Goal: Task Accomplishment & Management: Use online tool/utility

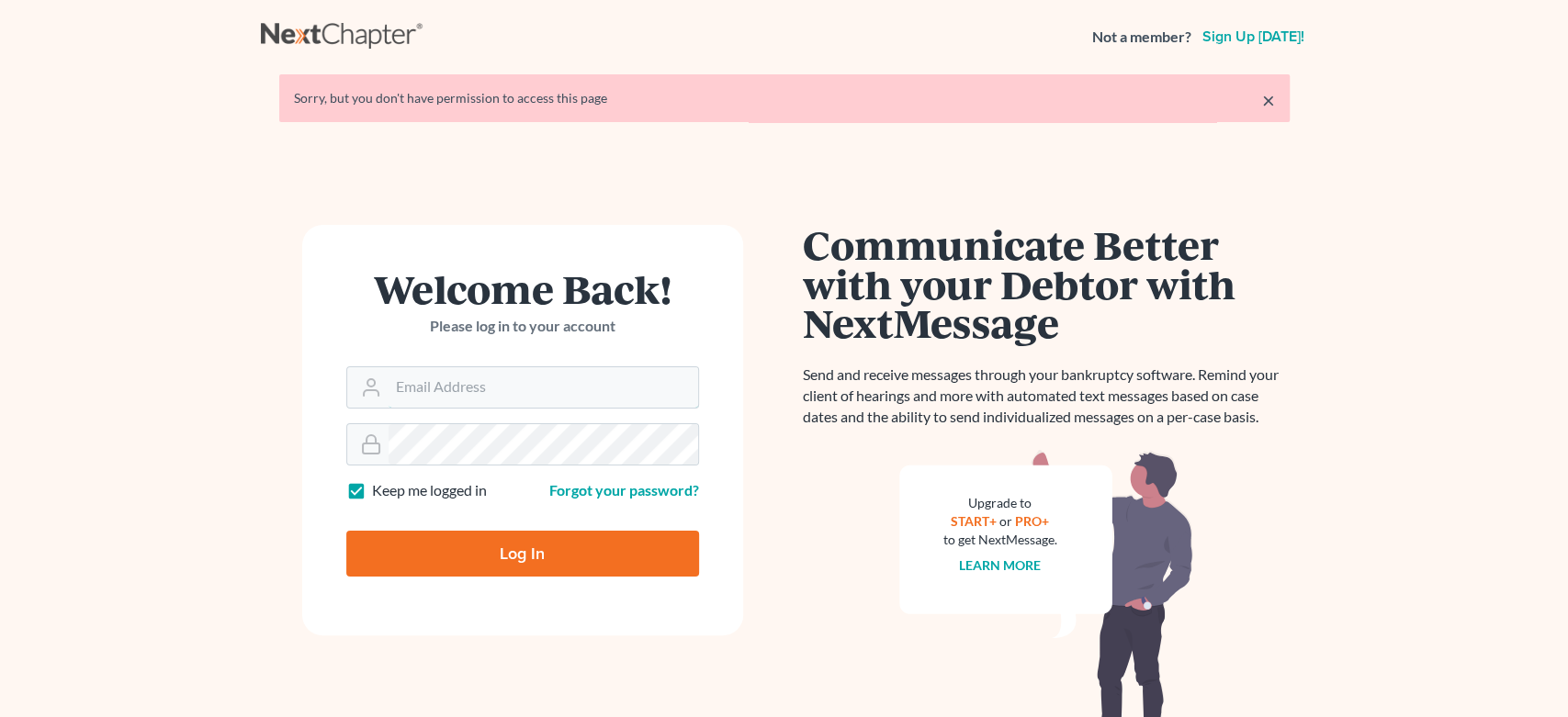
type input "[EMAIL_ADDRESS][DOMAIN_NAME]"
drag, startPoint x: 552, startPoint y: 568, endPoint x: 551, endPoint y: 578, distance: 10.0
click at [551, 577] on form "Welcome Back! Please log in to your account Email Address [EMAIL_ADDRESS][DOMAI…" at bounding box center [523, 430] width 441 height 410
click at [473, 556] on input "Log In" at bounding box center [523, 553] width 353 height 46
type input "Thinking..."
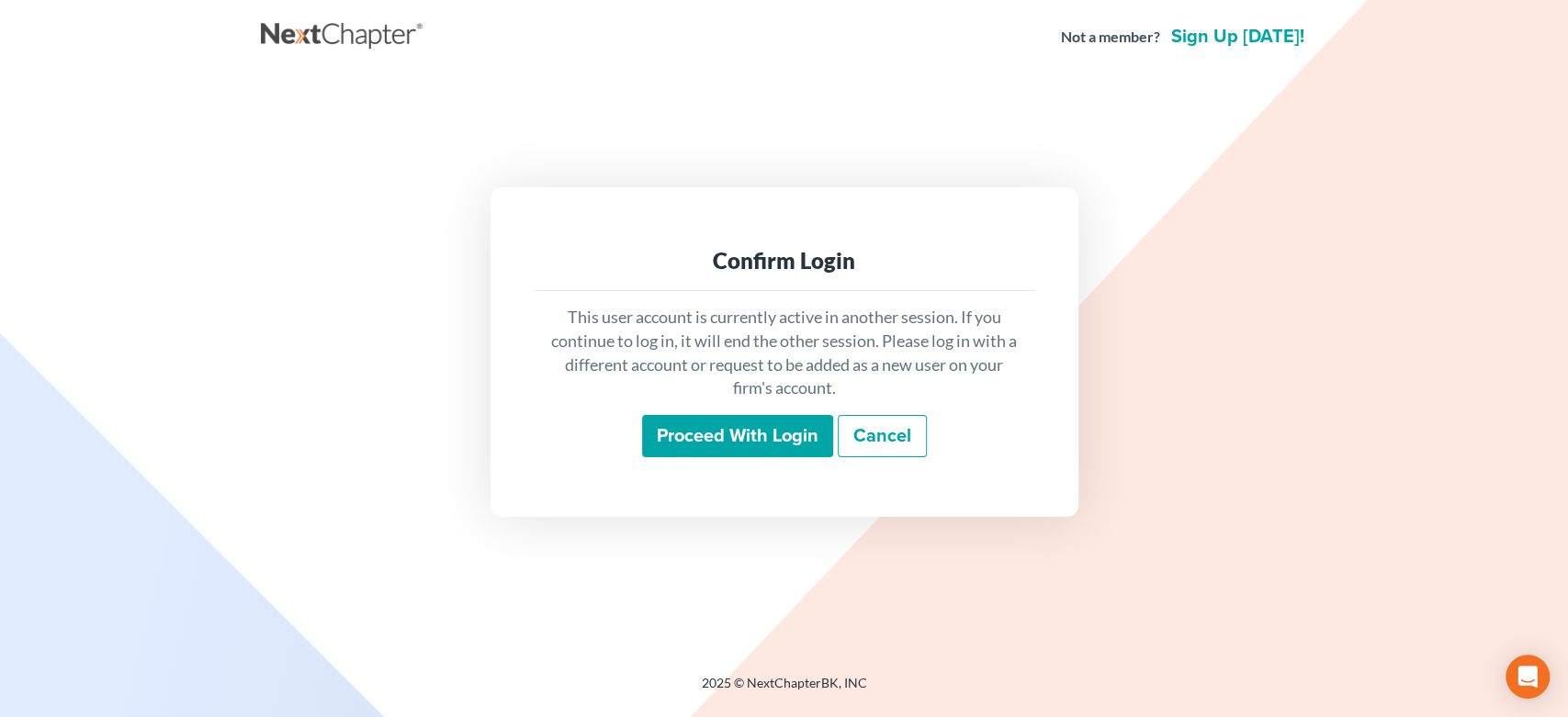
click at [695, 457] on div "Proceed with login Cancel" at bounding box center [784, 436] width 470 height 43
click at [684, 434] on input "Proceed with login" at bounding box center [737, 435] width 191 height 42
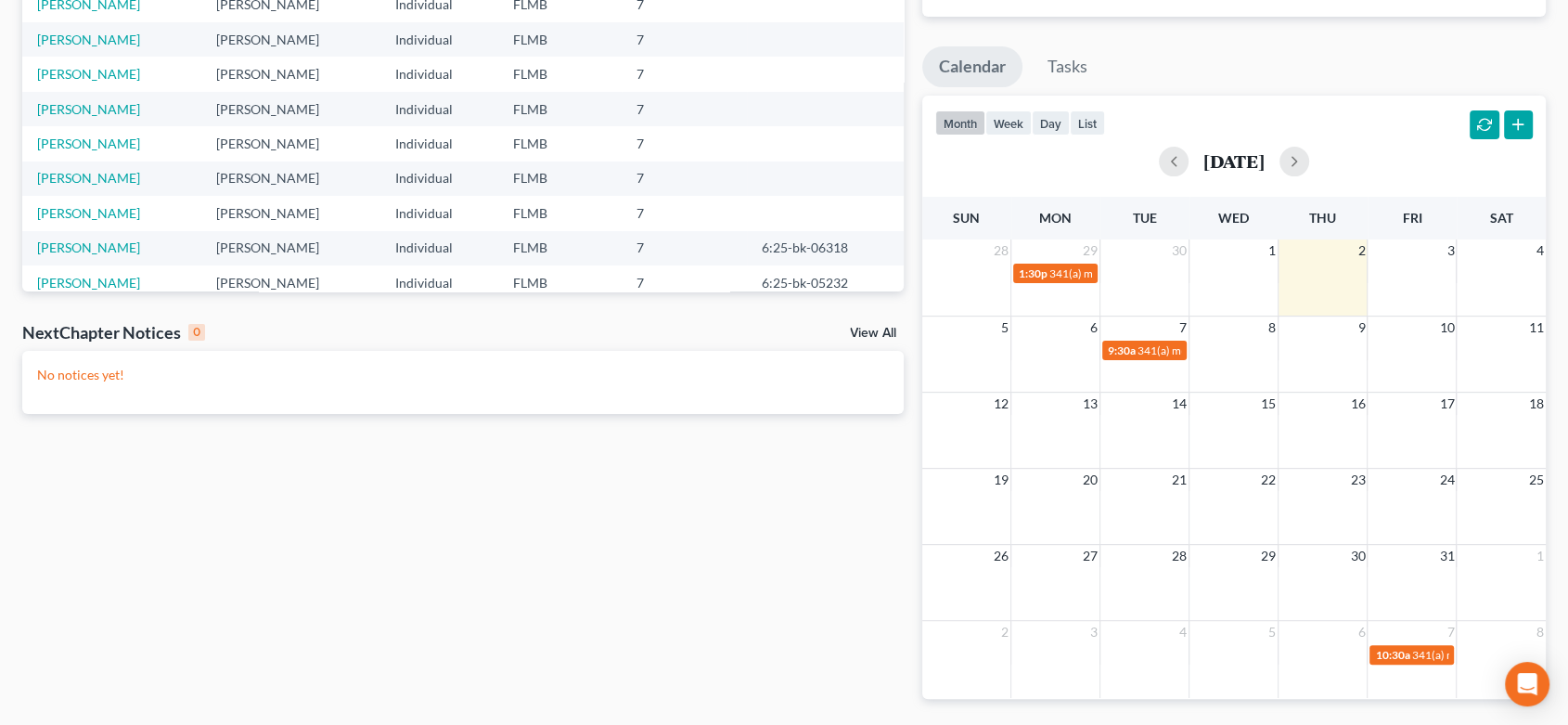
scroll to position [309, 0]
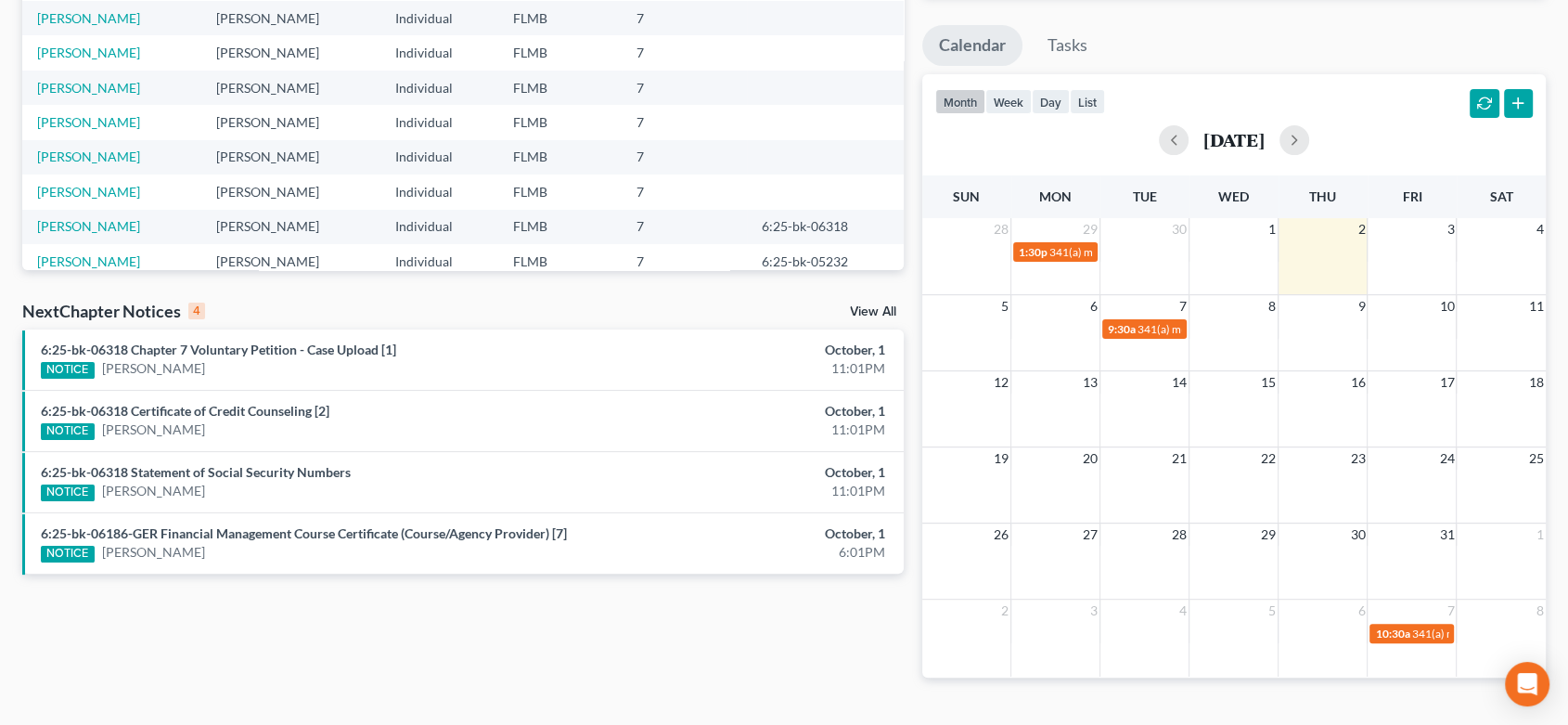
click at [870, 314] on link "View All" at bounding box center [872, 312] width 46 height 13
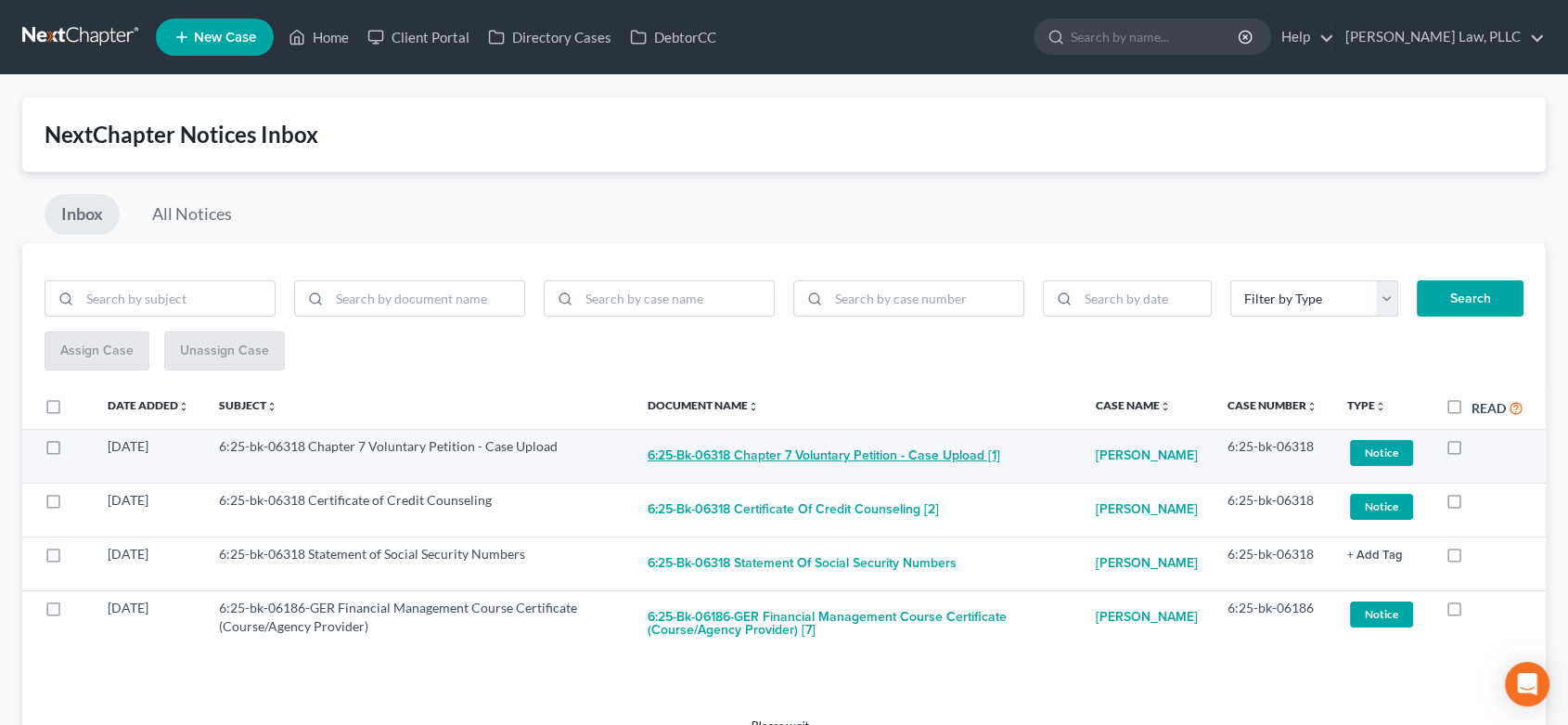
click at [931, 450] on button "6:25-bk-06318 Chapter 7 Voluntary Petition - Case Upload [1]" at bounding box center [823, 455] width 353 height 37
checkbox input "true"
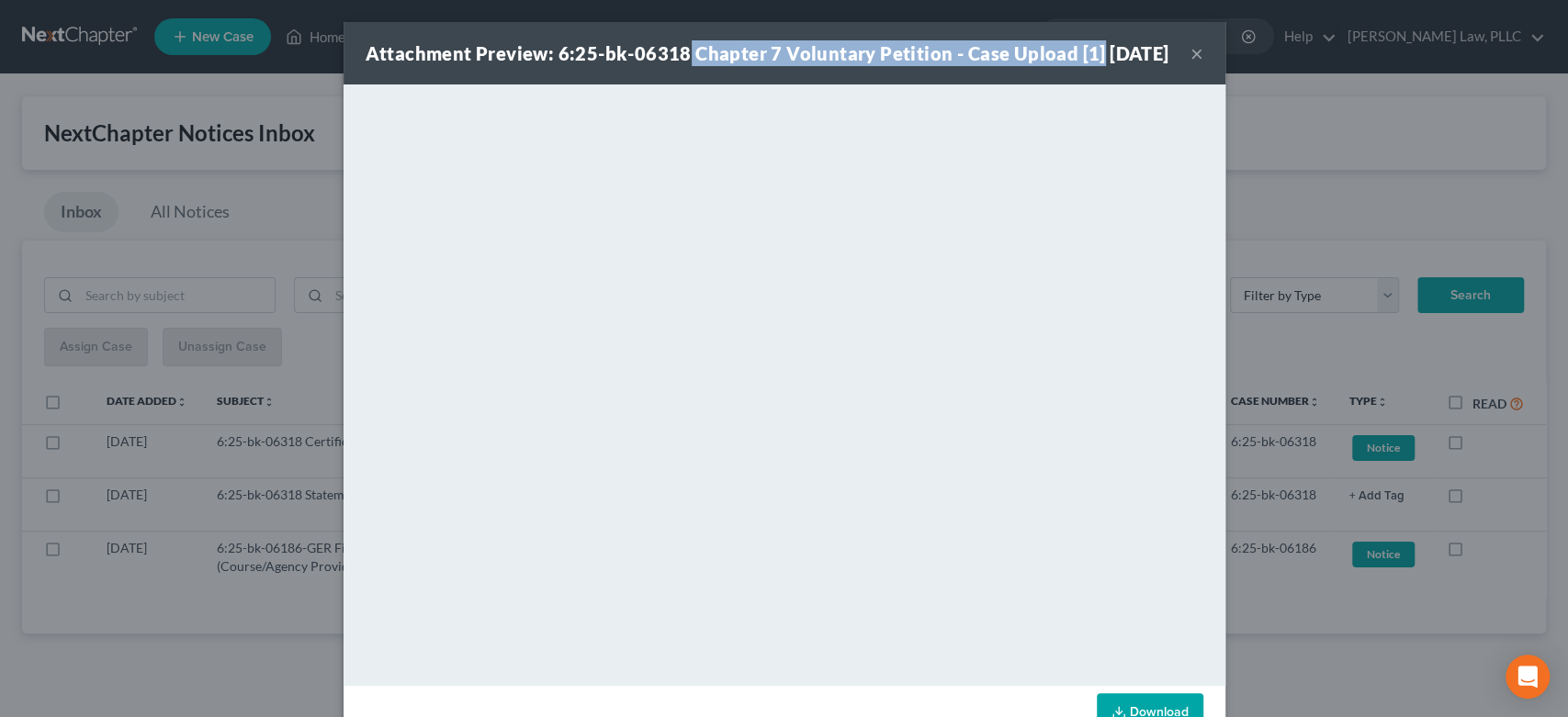
drag, startPoint x: 675, startPoint y: 51, endPoint x: 1092, endPoint y: 32, distance: 417.4
click at [1092, 32] on div "Attachment Preview: 6:25-bk-06318 Chapter 7 Voluntary Petition - Case Upload [1…" at bounding box center [784, 53] width 881 height 63
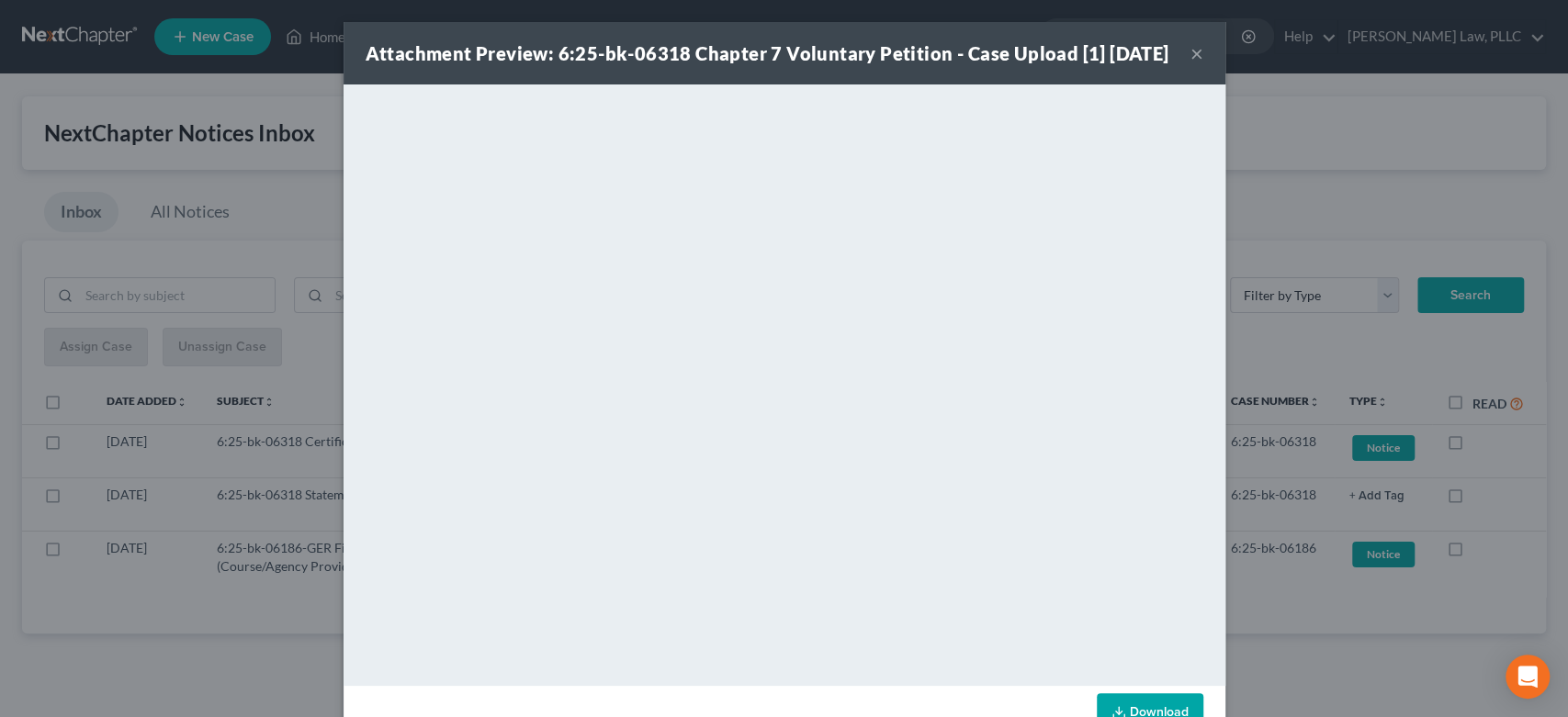
drag, startPoint x: 1002, startPoint y: 70, endPoint x: 1135, endPoint y: 38, distance: 136.8
click at [1136, 38] on div "Attachment Preview: 6:25-bk-06318 Chapter 7 Voluntary Petition - Case Upload [1…" at bounding box center [784, 53] width 881 height 63
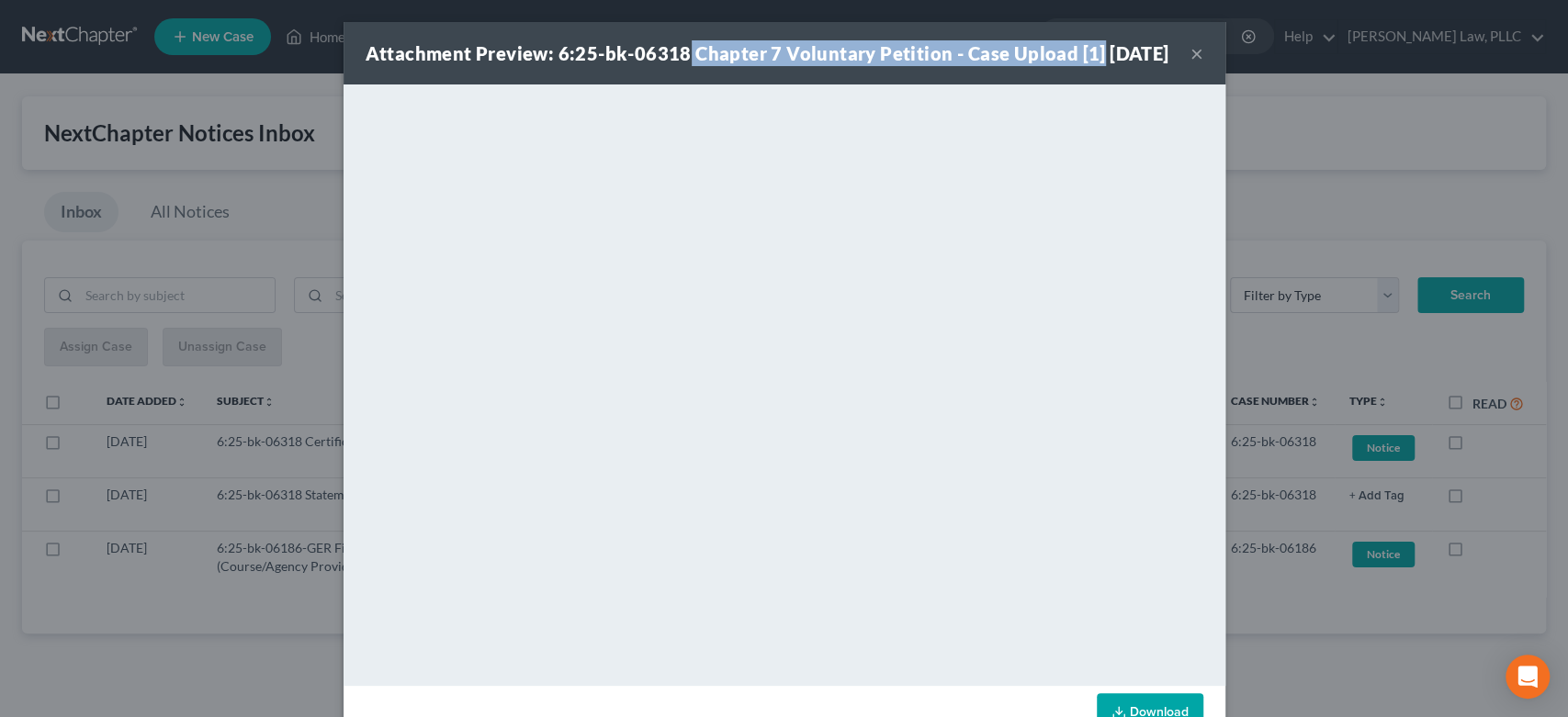
drag, startPoint x: 1097, startPoint y: 50, endPoint x: 679, endPoint y: 53, distance: 418.0
click at [677, 55] on div "Attachment Preview: 6:25-bk-06318 Chapter 7 Voluntary Petition - Case Upload [1…" at bounding box center [767, 52] width 804 height 25
copy strong "Chapter 7 Voluntary Petition - Case Upload [1]"
drag, startPoint x: 1189, startPoint y: 65, endPoint x: 1191, endPoint y: 95, distance: 30.1
click at [1191, 65] on button "×" at bounding box center [1197, 53] width 13 height 22
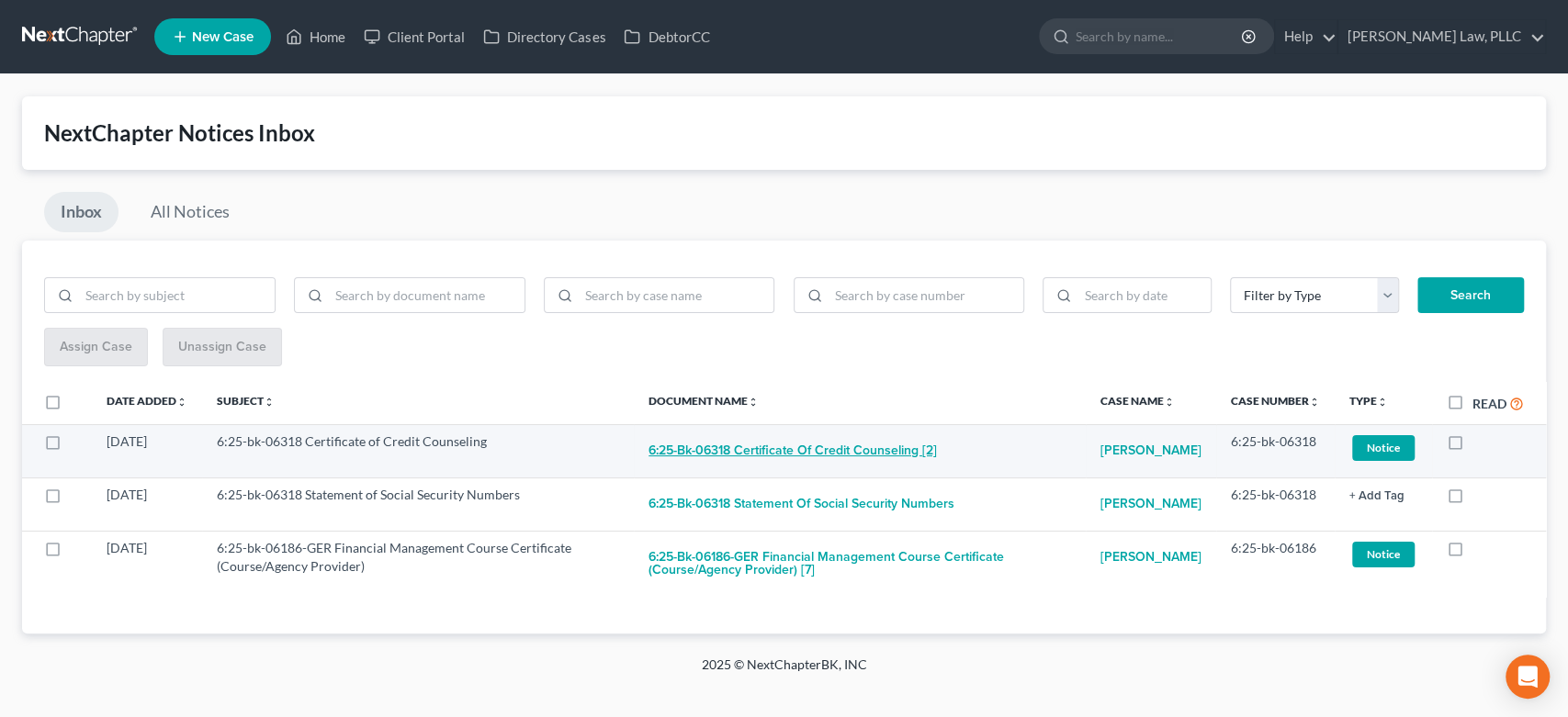
click at [830, 454] on button "6:25-bk-06318 Certificate of Credit Counseling [2]" at bounding box center [792, 450] width 288 height 37
checkbox input "true"
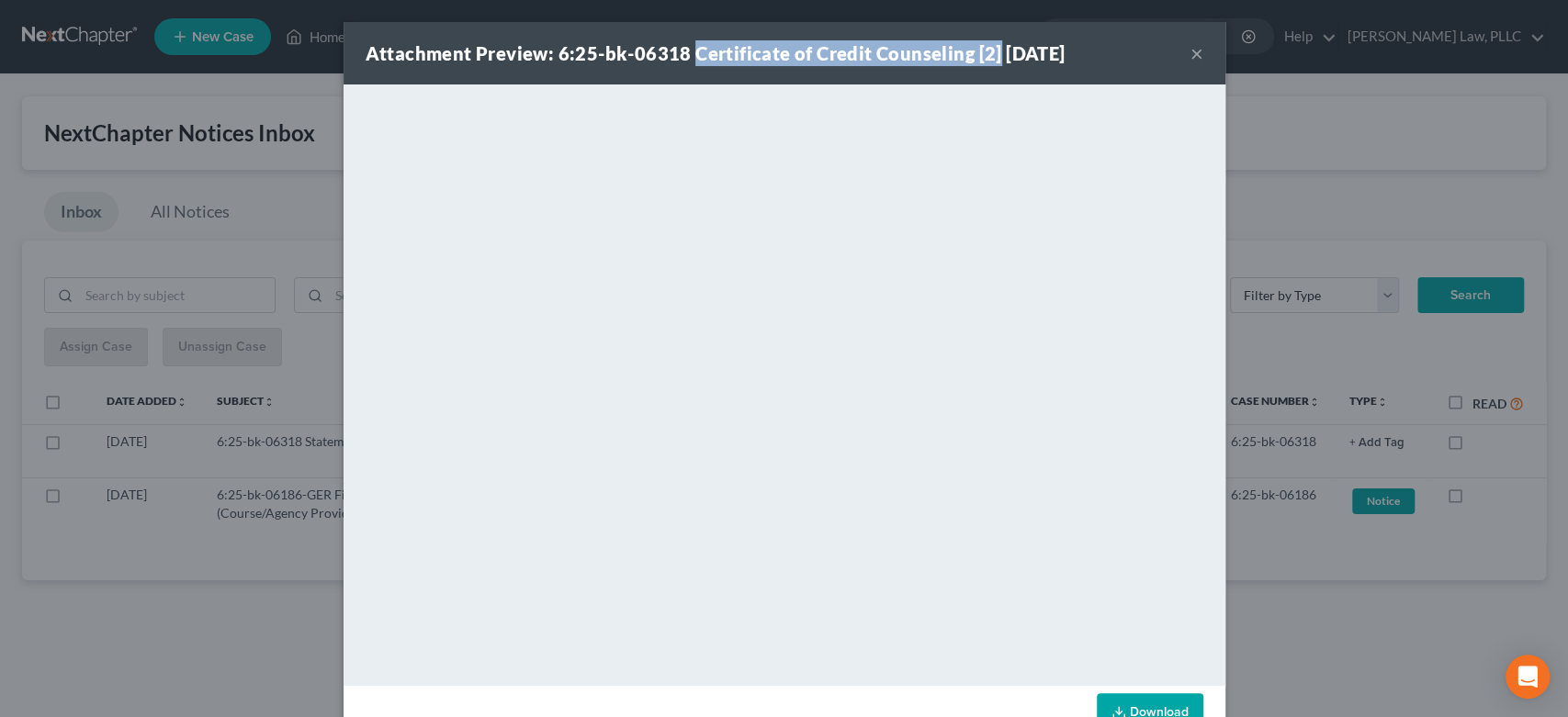
drag, startPoint x: 683, startPoint y: 51, endPoint x: 984, endPoint y: 53, distance: 301.0
click at [984, 53] on strong "Attachment Preview: 6:25-bk-06318 Certificate of Credit Counseling [2] 10/01/20…" at bounding box center [715, 53] width 700 height 22
copy strong "Certificate of Credit Counseling [2]"
click at [1195, 64] on div "Attachment Preview: 6:25-bk-06318 Certificate of Credit Counseling [2] 10/01/20…" at bounding box center [784, 53] width 881 height 63
click at [1191, 60] on button "×" at bounding box center [1197, 53] width 13 height 22
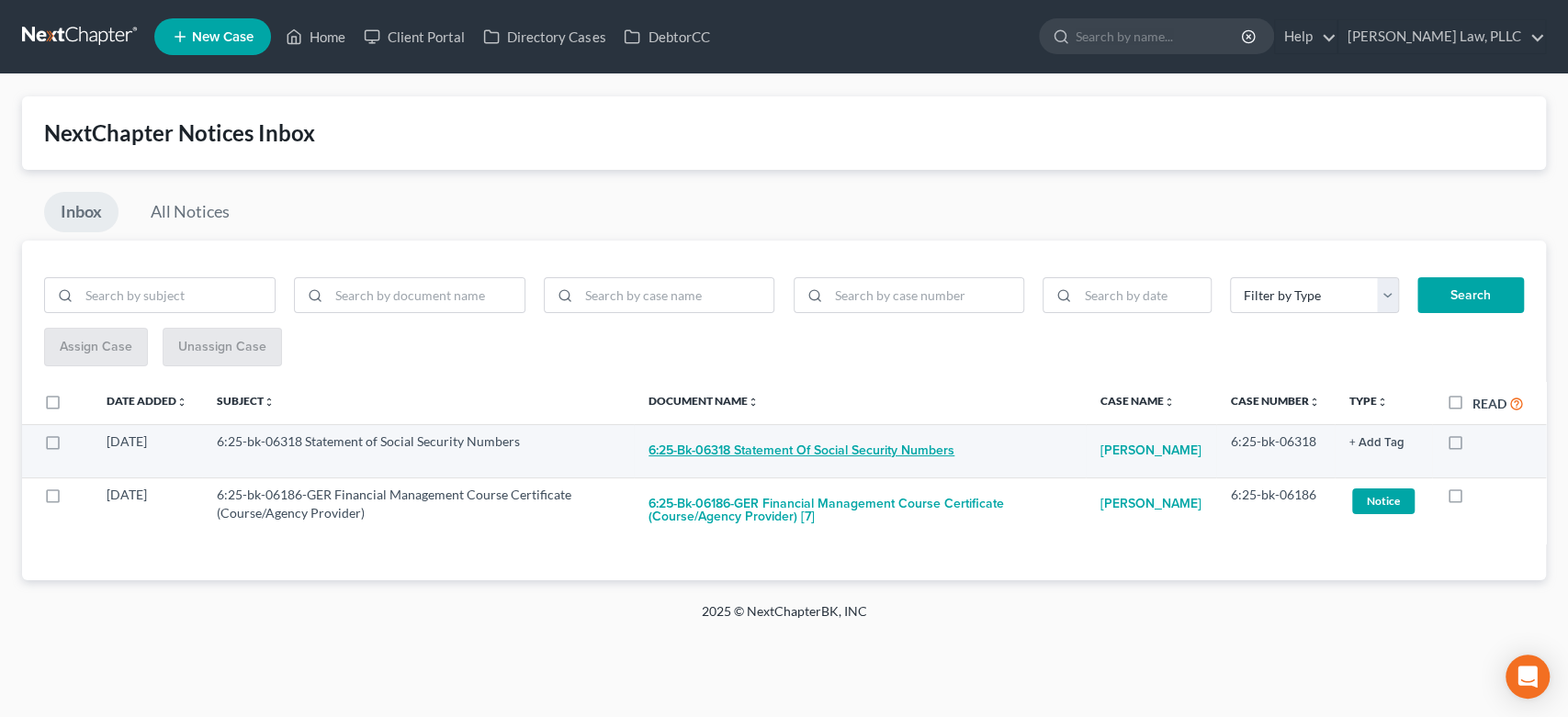
click at [884, 447] on button "6:25-bk-06318 Statement of Social Security Numbers" at bounding box center [801, 450] width 306 height 37
checkbox input "true"
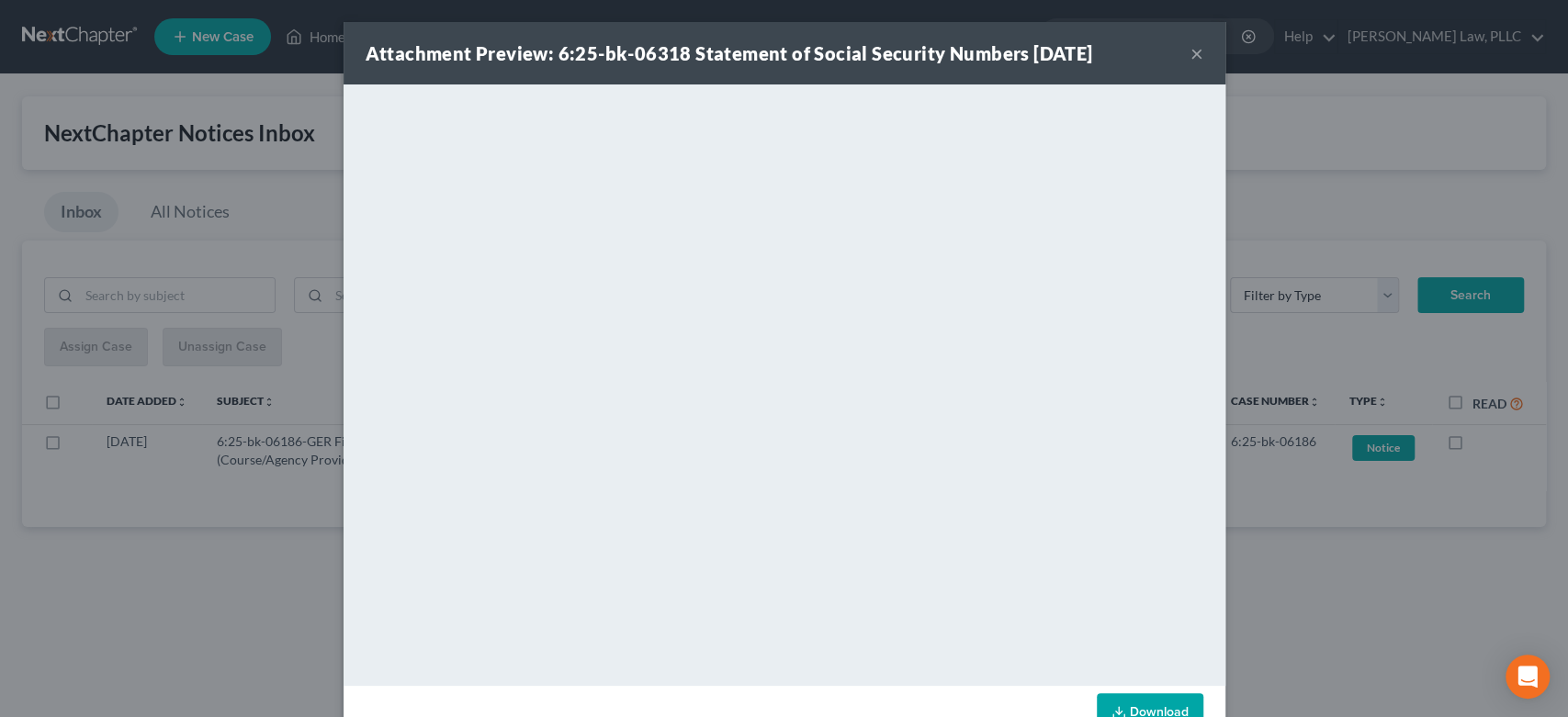
drag, startPoint x: 674, startPoint y: 76, endPoint x: 675, endPoint y: 67, distance: 9.1
click at [673, 67] on div "Attachment Preview: 6:25-bk-06318 Statement of Social Security Numbers 10/01/20…" at bounding box center [784, 53] width 881 height 63
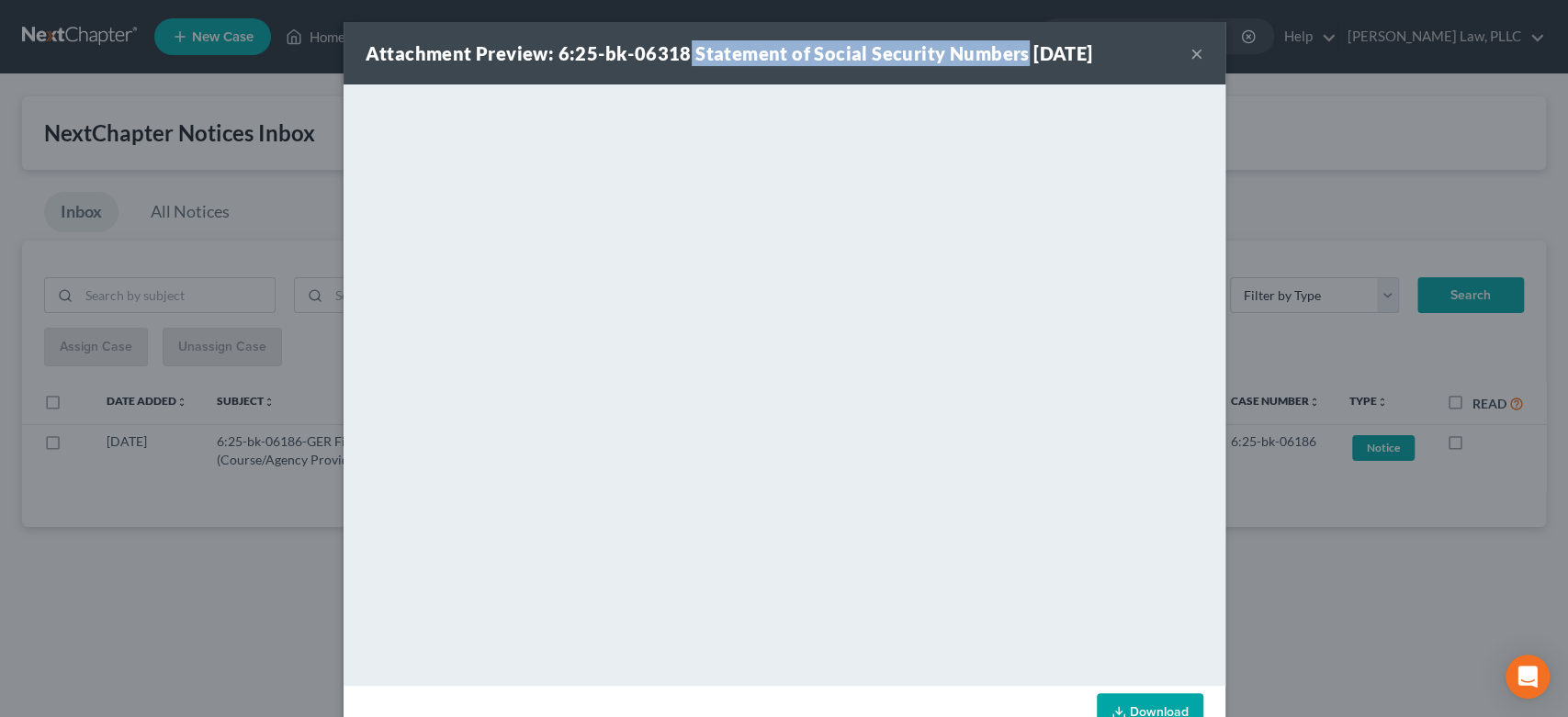
drag, startPoint x: 676, startPoint y: 53, endPoint x: 1009, endPoint y: 50, distance: 333.0
click at [1013, 46] on strong "Attachment Preview: 6:25-bk-06318 Statement of Social Security Numbers 10/01/20…" at bounding box center [729, 53] width 728 height 22
copy strong "Statement of Social Security Numbers"
click at [1191, 60] on button "×" at bounding box center [1197, 53] width 13 height 22
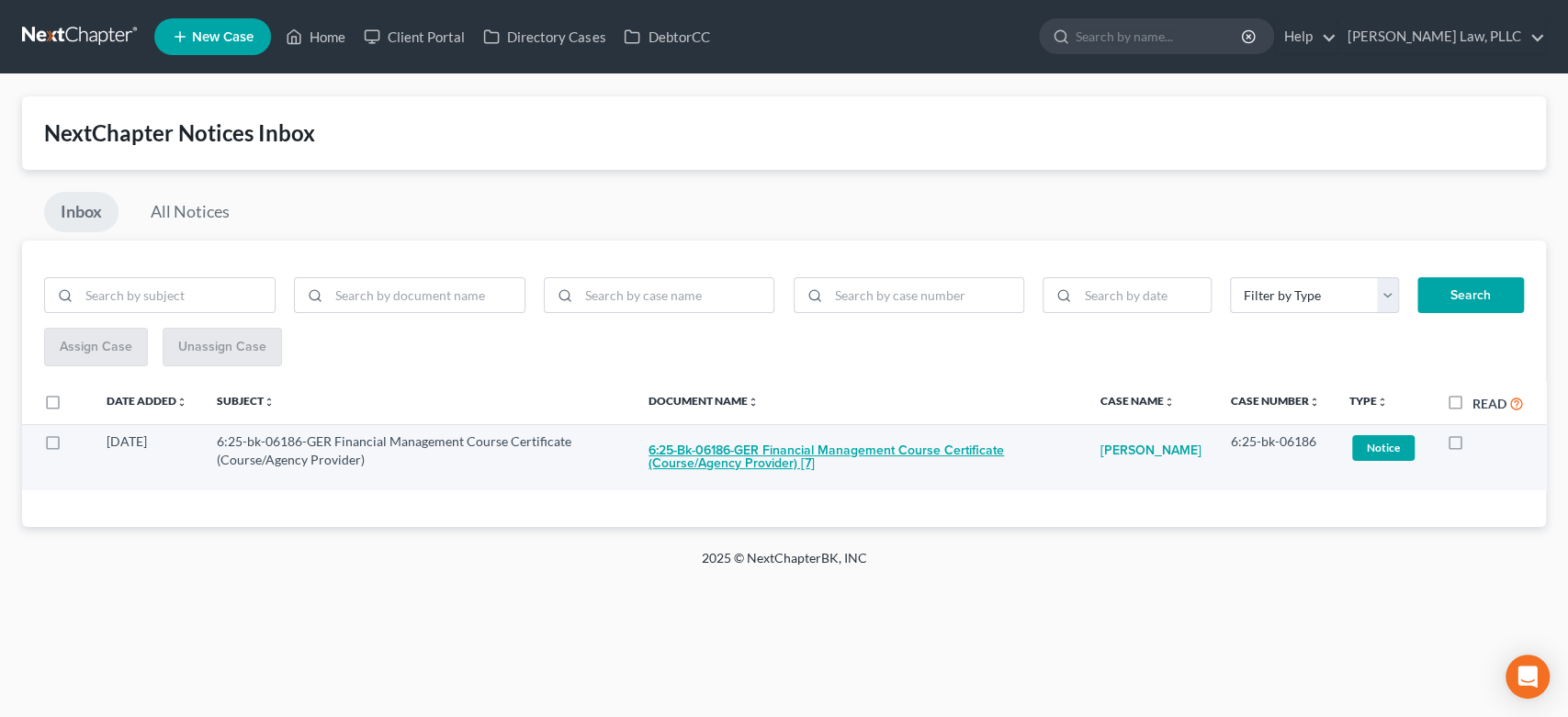
click at [871, 447] on button "6:25-bk-06186-GER Financial Management Course Certificate (Course/Agency Provid…" at bounding box center [859, 457] width 422 height 50
checkbox input "true"
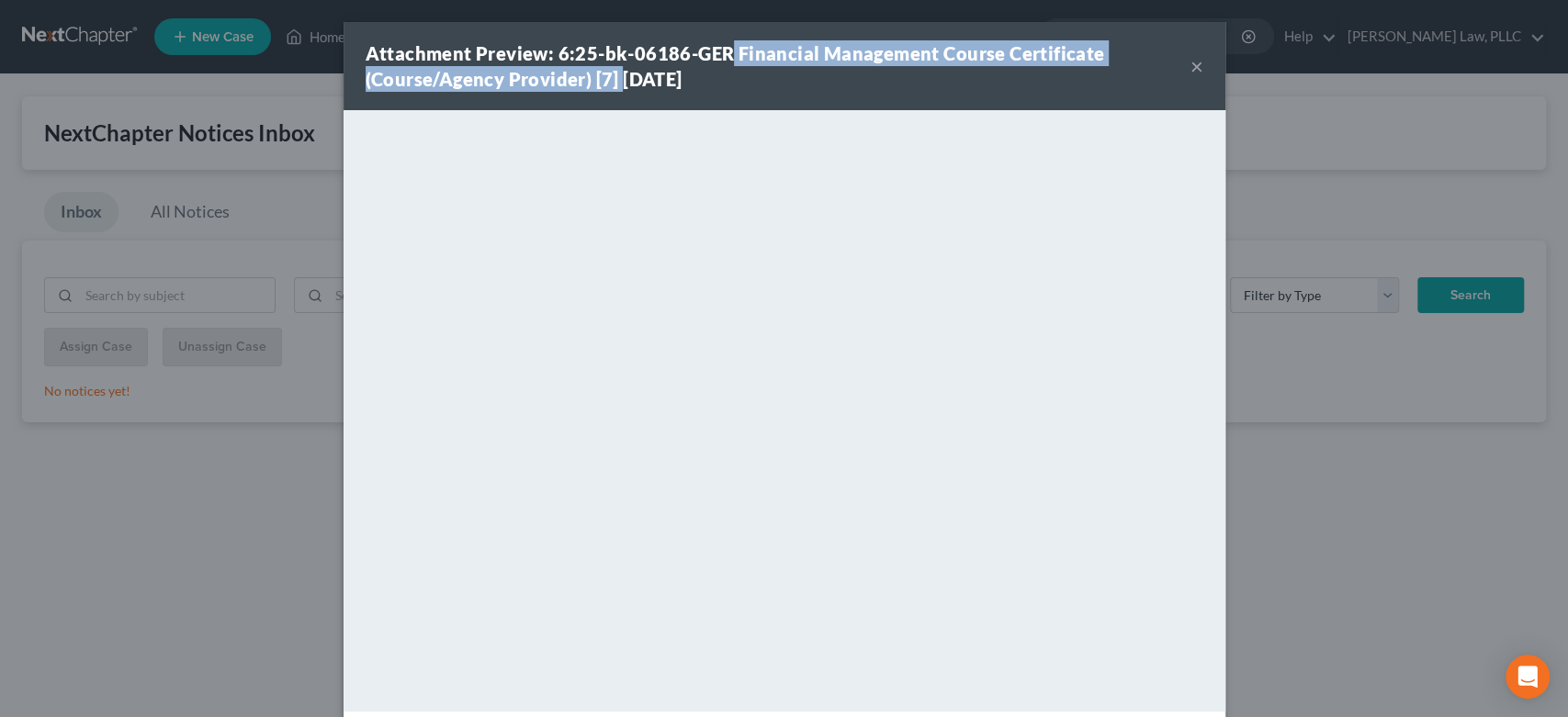
drag, startPoint x: 718, startPoint y: 50, endPoint x: 620, endPoint y: 80, distance: 102.5
click at [617, 82] on strong "Attachment Preview: 6:25-bk-06186-GER Financial Management Course Certificate (…" at bounding box center [734, 66] width 739 height 48
copy strong "Financial Management Course Certificate (Course/Agency Provider) [7] 1"
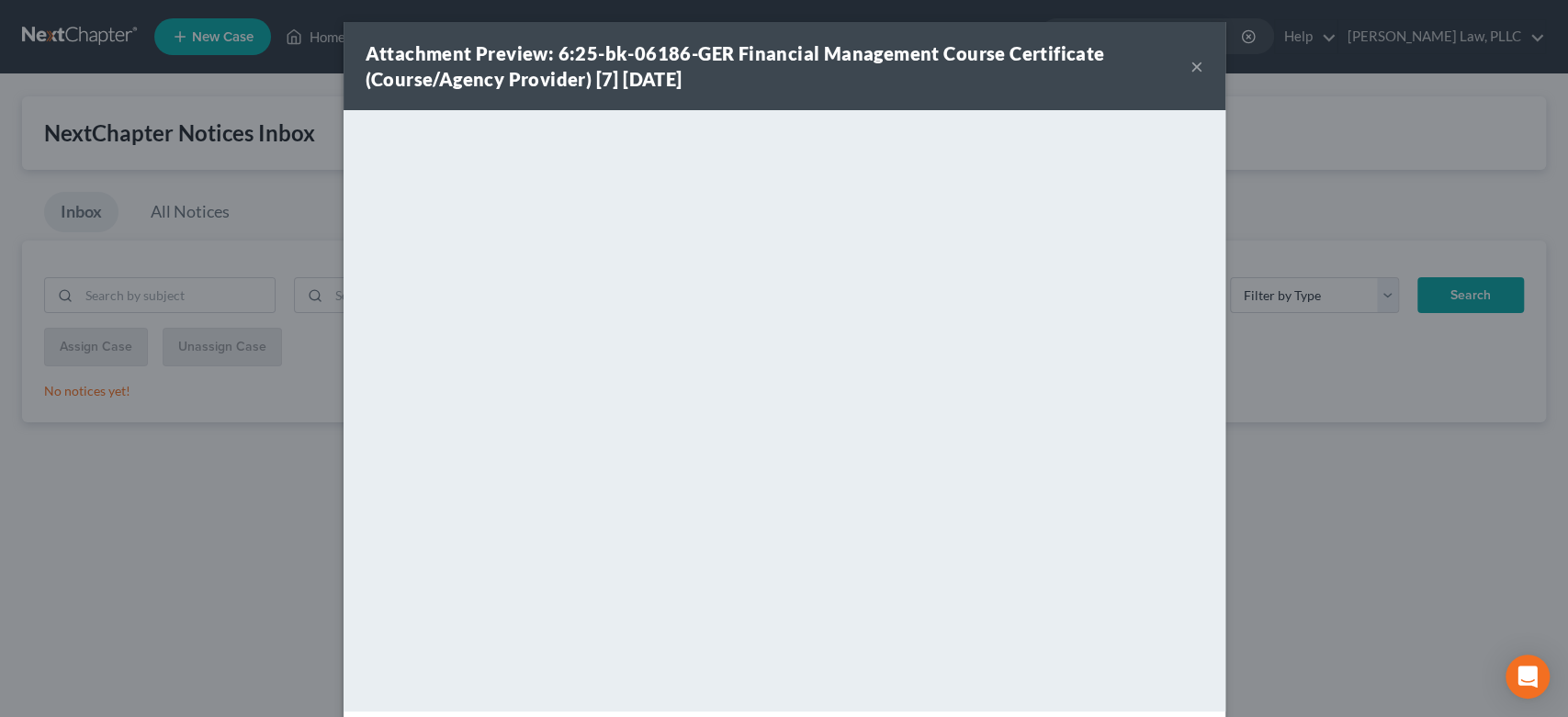
click at [1175, 74] on div "Attachment Preview: 6:25-bk-06186-GER Financial Management Course Certificate (…" at bounding box center [777, 66] width 824 height 51
click at [1191, 71] on button "×" at bounding box center [1197, 66] width 13 height 22
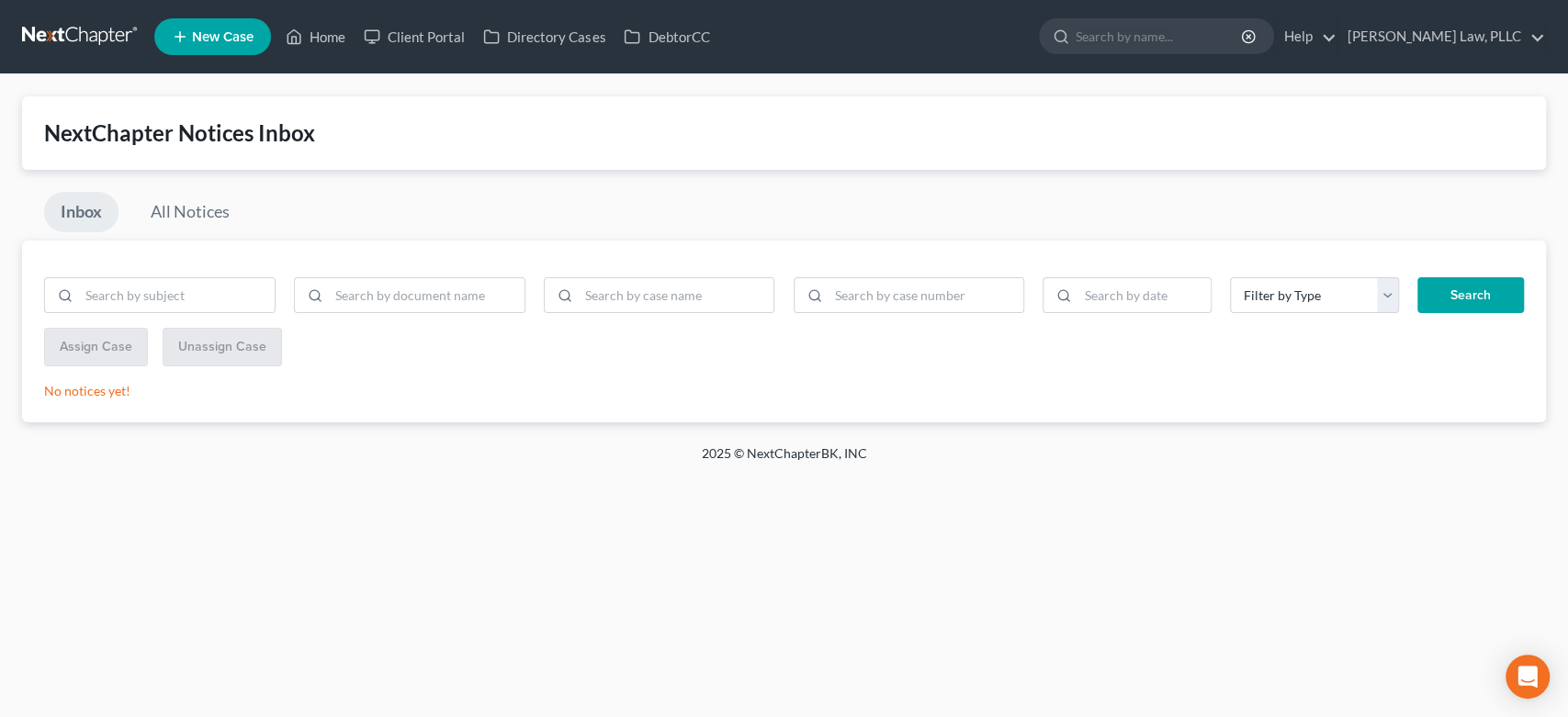
click at [96, 38] on link at bounding box center [81, 37] width 118 height 33
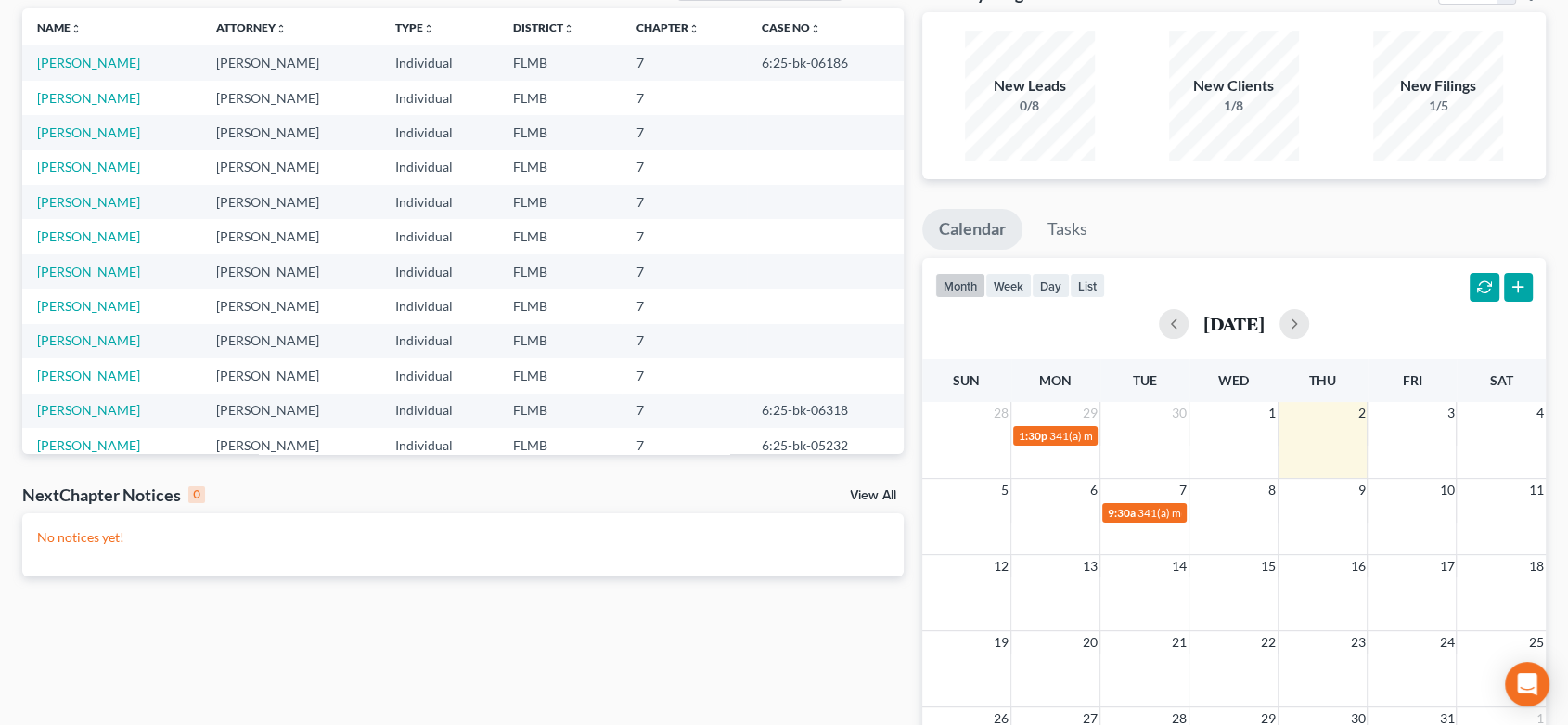
scroll to position [206, 0]
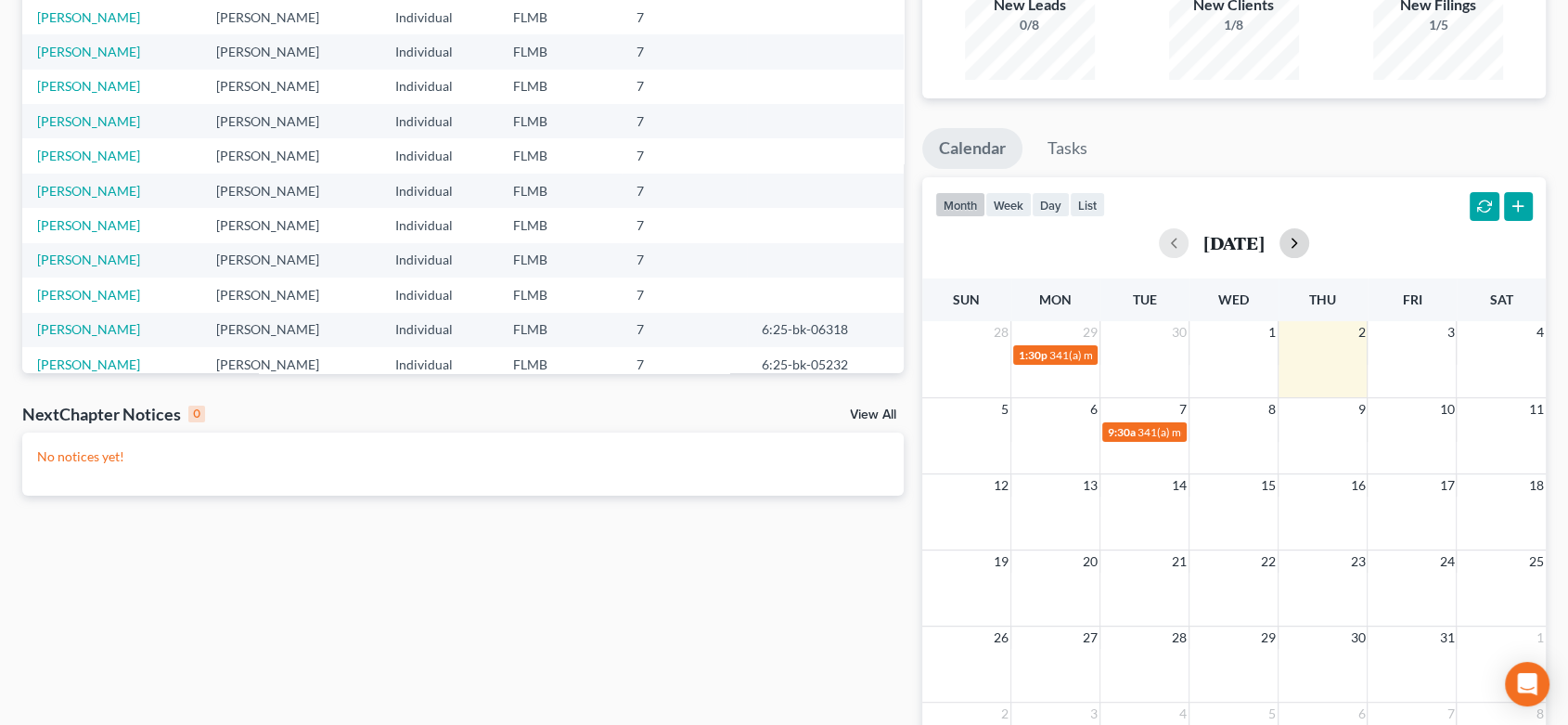
click at [1309, 236] on button "button" at bounding box center [1294, 242] width 29 height 29
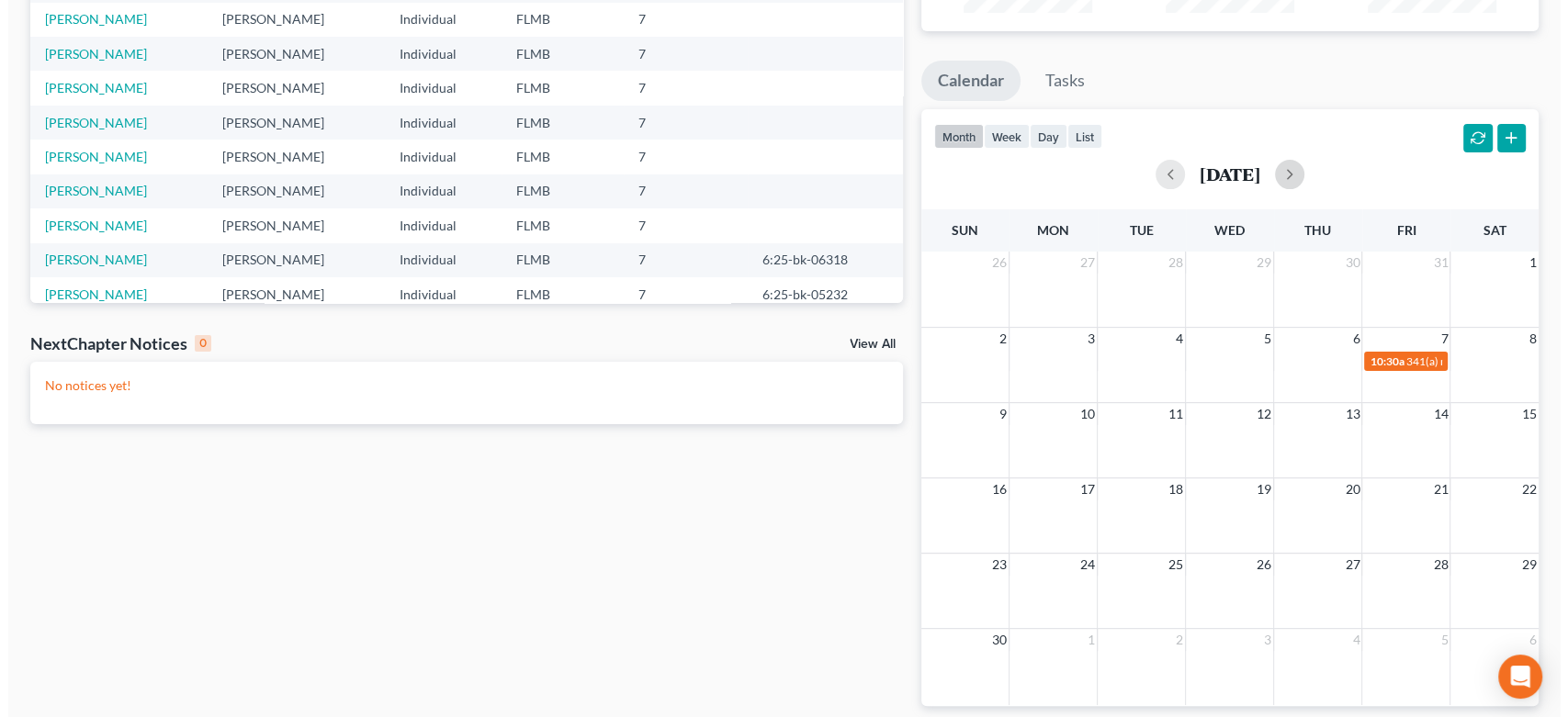
scroll to position [306, 0]
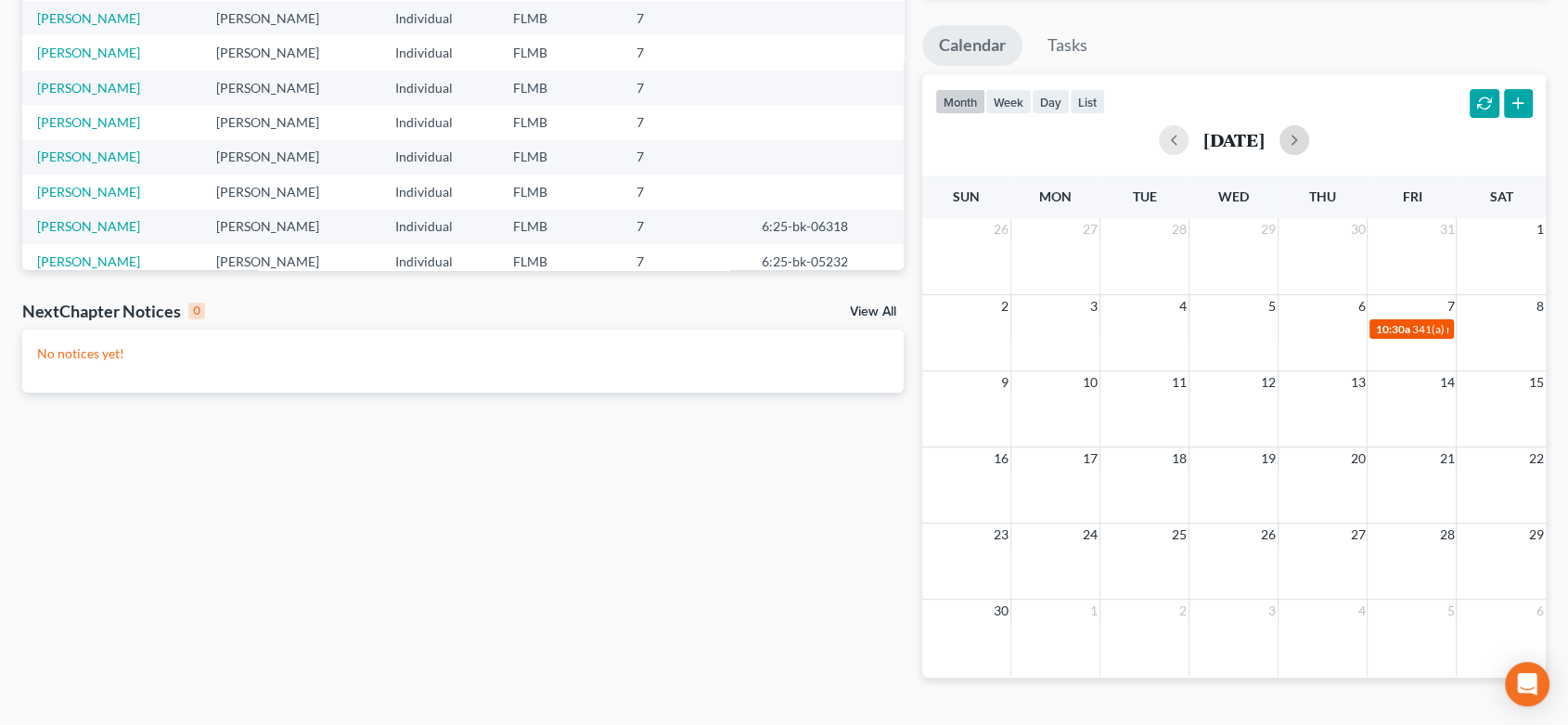
click at [1394, 325] on span "10:30a" at bounding box center [1392, 328] width 34 height 14
select select "Days"
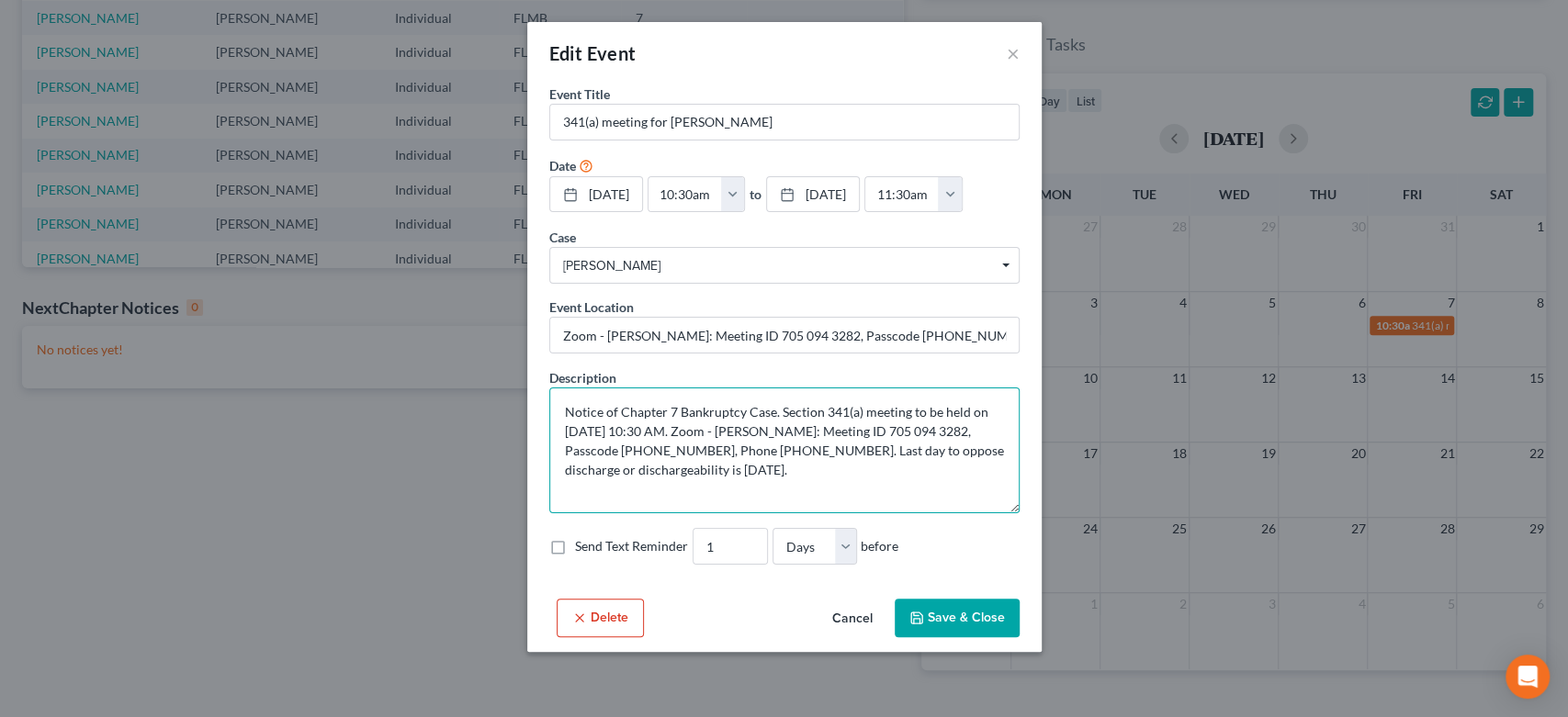
drag, startPoint x: 719, startPoint y: 496, endPoint x: 703, endPoint y: 452, distance: 46.8
click at [727, 475] on textarea "Notice of Chapter 7 Bankruptcy Case. Section 341(a) meeting to be held on 11/7/…" at bounding box center [784, 450] width 470 height 125
click at [808, 483] on textarea "Notice of Chapter 7 Bankruptcy Case. Section 341(a) meeting to be held on 11/7/…" at bounding box center [784, 450] width 470 height 125
drag, startPoint x: 813, startPoint y: 498, endPoint x: 539, endPoint y: 389, distance: 294.9
click at [539, 389] on div "Event Title * 341(a) meeting for Melisa Wisell Date 11/7/2025 close Date 11/7/2…" at bounding box center [784, 337] width 514 height 506
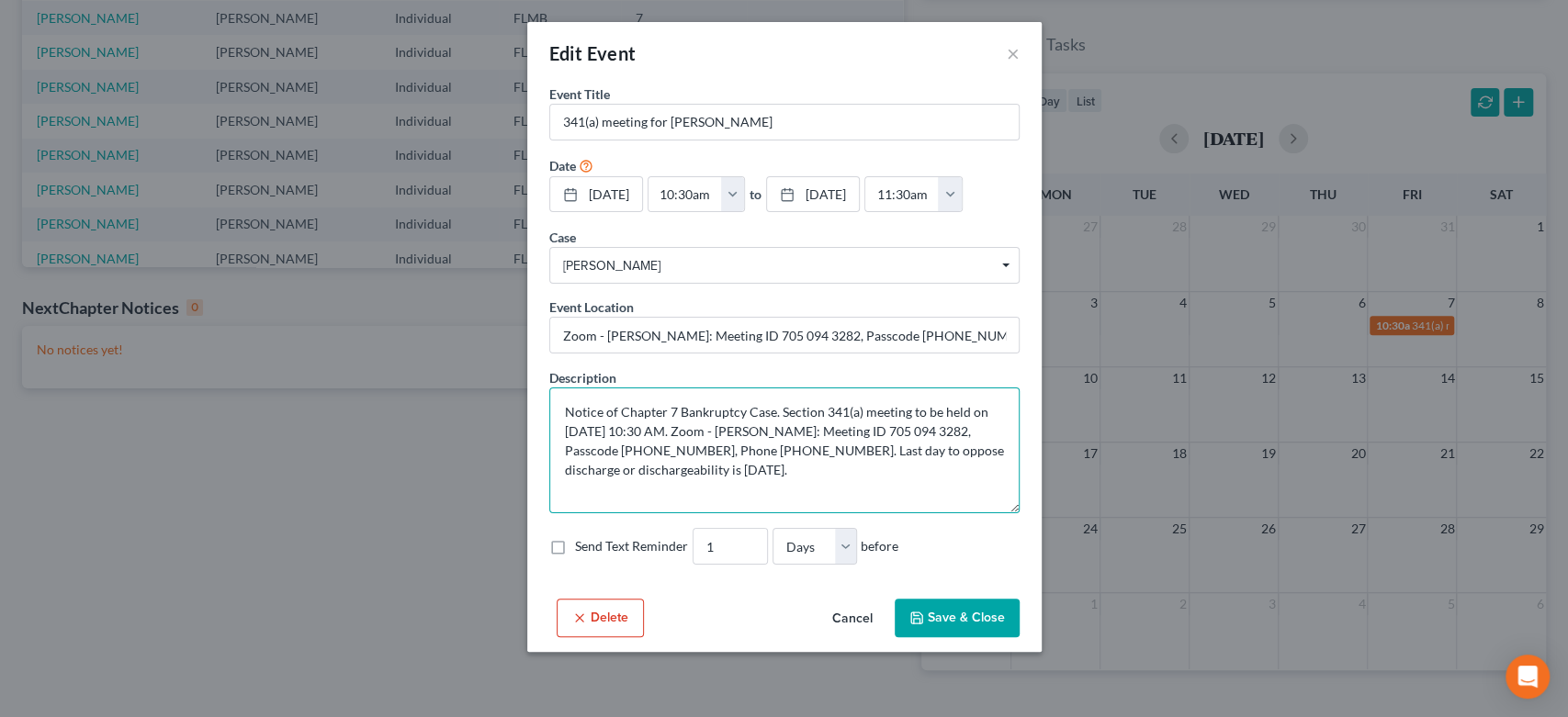
click at [777, 478] on textarea "Notice of Chapter 7 Bankruptcy Case. Section 341(a) meeting to be held on 11/7/…" at bounding box center [784, 450] width 470 height 125
